Goal: Task Accomplishment & Management: Use online tool/utility

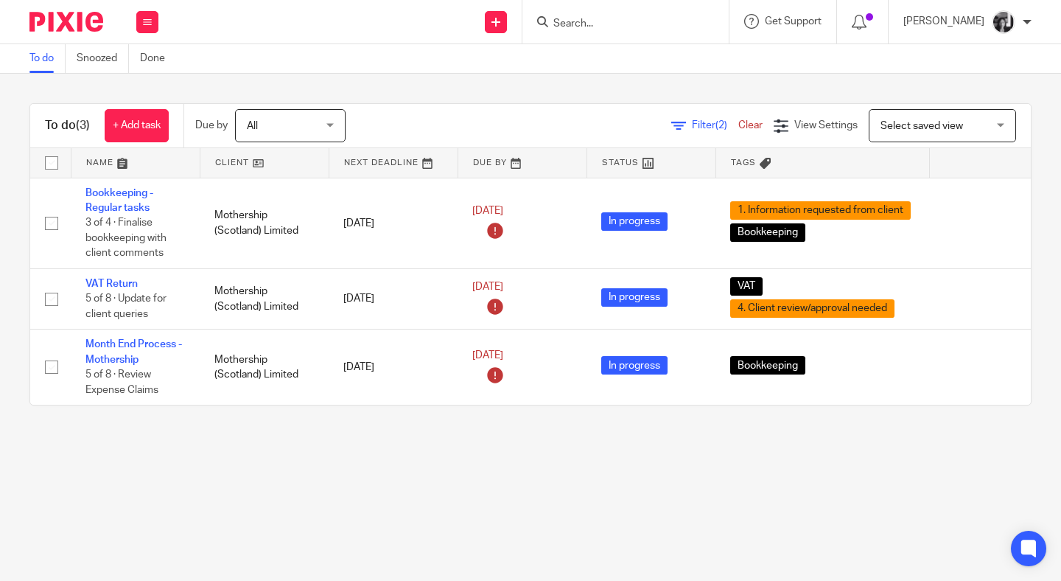
click at [303, 461] on main "To do Snoozed Done To do (3) + Add task Due by All All Today Tomorrow This week…" at bounding box center [530, 290] width 1061 height 581
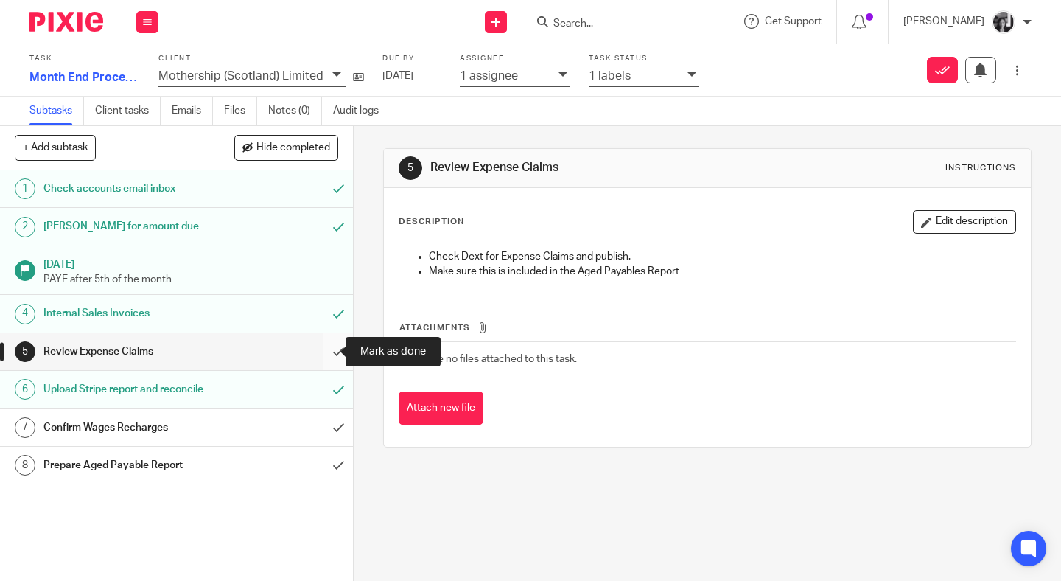
click at [325, 356] on input "submit" at bounding box center [176, 351] width 353 height 37
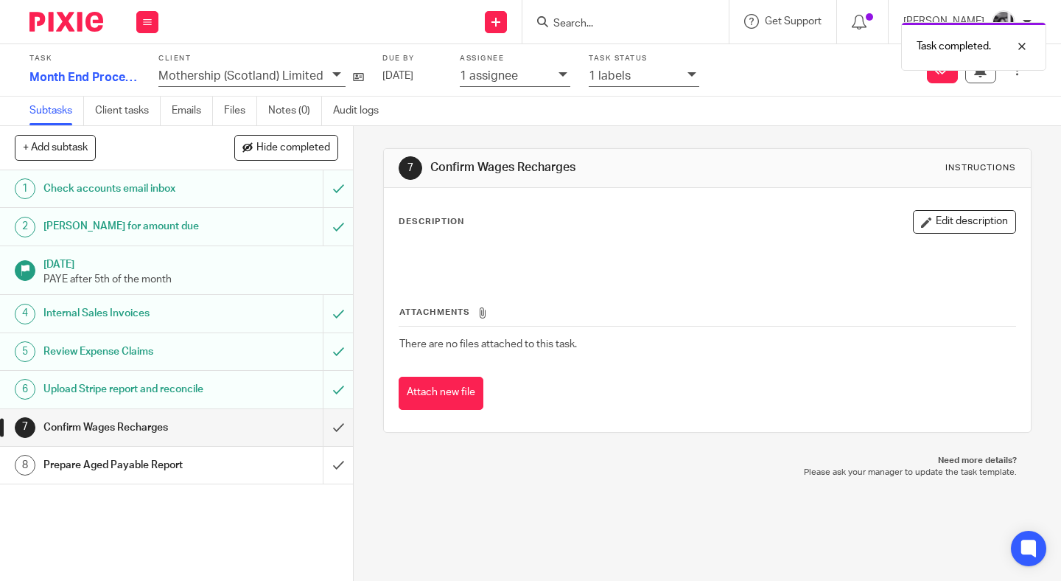
click at [688, 77] on icon at bounding box center [692, 74] width 9 height 9
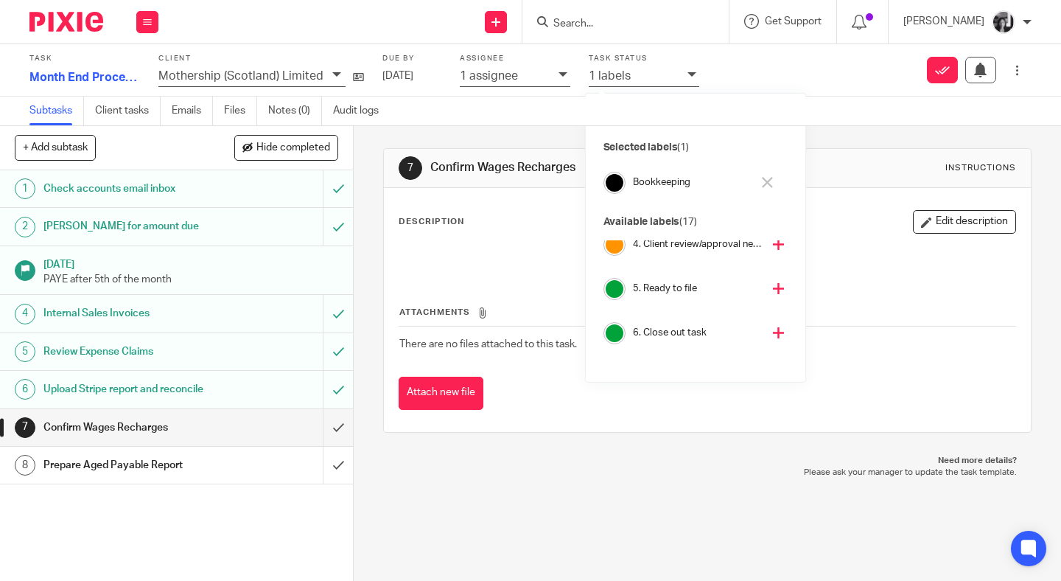
scroll to position [188, 0]
click at [773, 335] on icon at bounding box center [778, 334] width 11 height 11
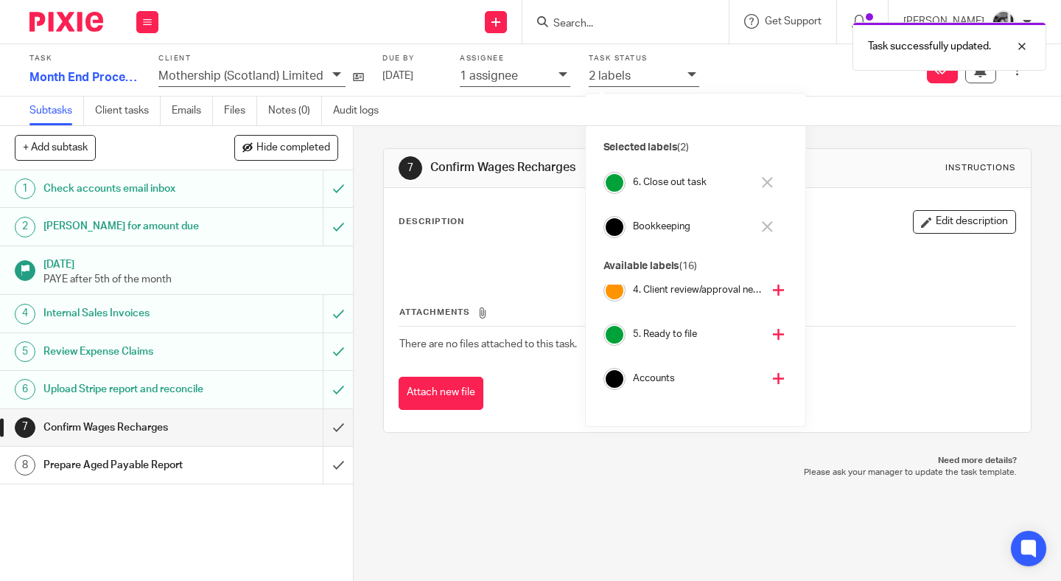
click at [357, 284] on div "7 Confirm Wages Recharges Instructions Description Edit description Attachments…" at bounding box center [708, 353] width 708 height 455
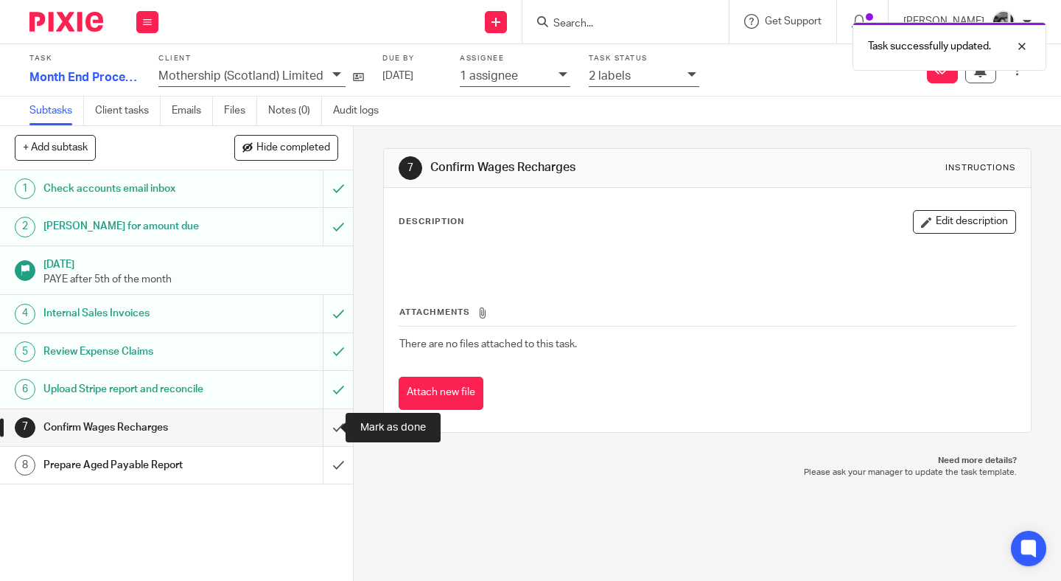
click at [323, 432] on input "submit" at bounding box center [176, 427] width 353 height 37
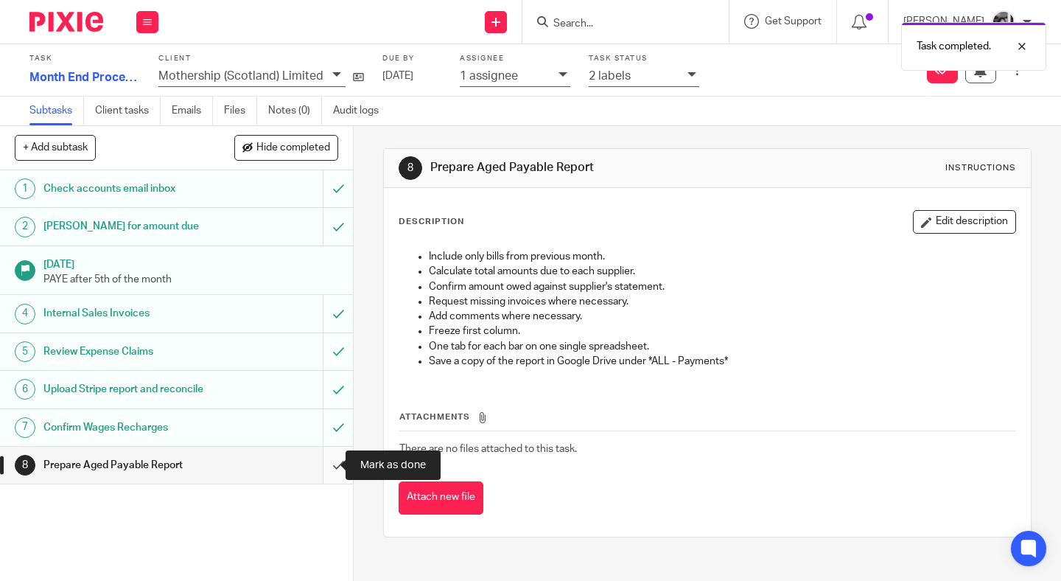
click at [323, 468] on input "submit" at bounding box center [176, 465] width 353 height 37
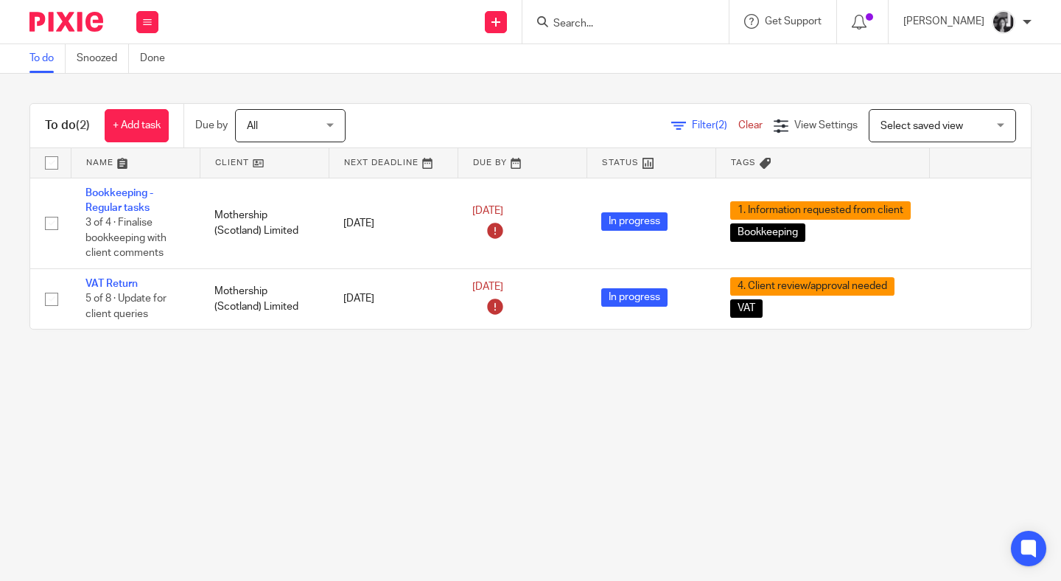
click at [370, 428] on main "To do Snoozed Done To do (2) + Add task Due by All All Today Tomorrow This week…" at bounding box center [530, 290] width 1061 height 581
